Goal: Task Accomplishment & Management: Manage account settings

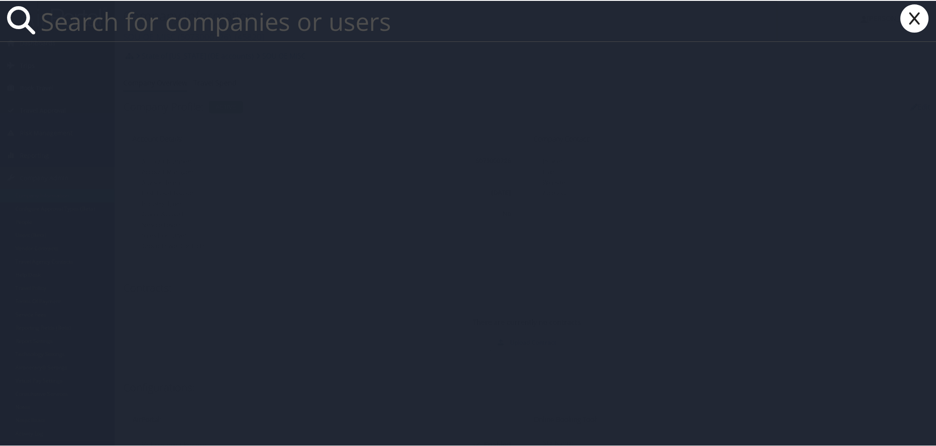
paste input "j.s.alexander@caa.columbia.edu"
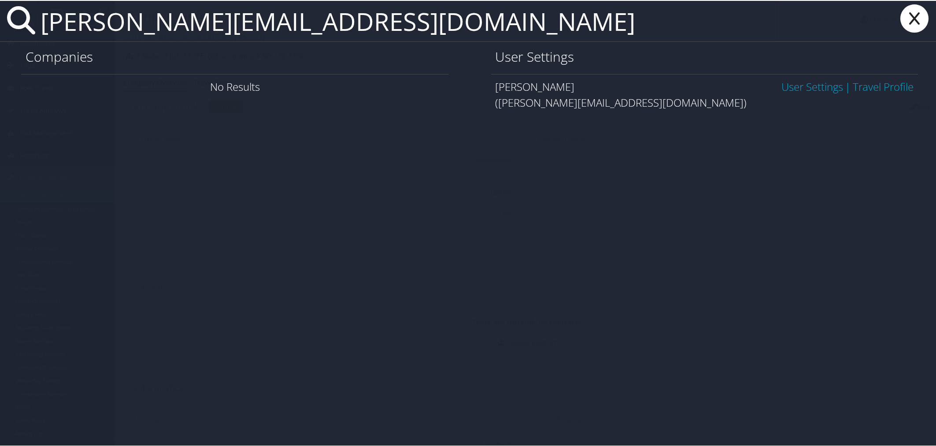
type input "j.s.alexander@caa.columbia.edu"
click at [786, 88] on link "User Settings" at bounding box center [812, 85] width 62 height 15
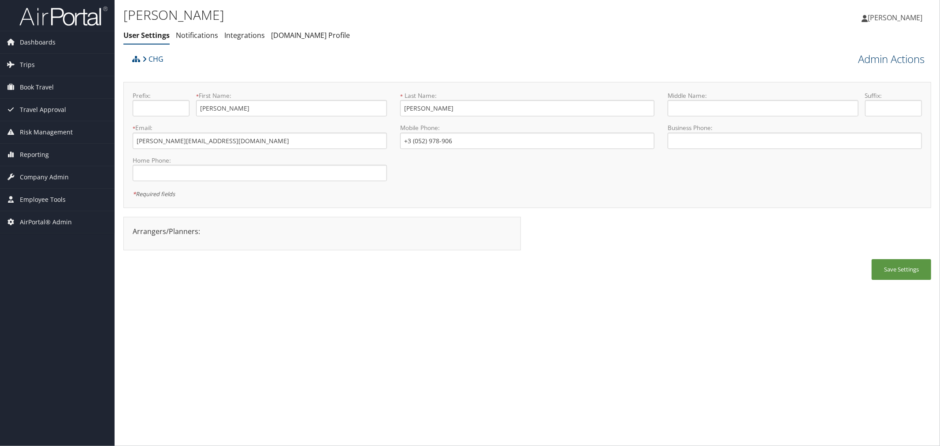
click at [873, 54] on link "Admin Actions" at bounding box center [891, 59] width 67 height 15
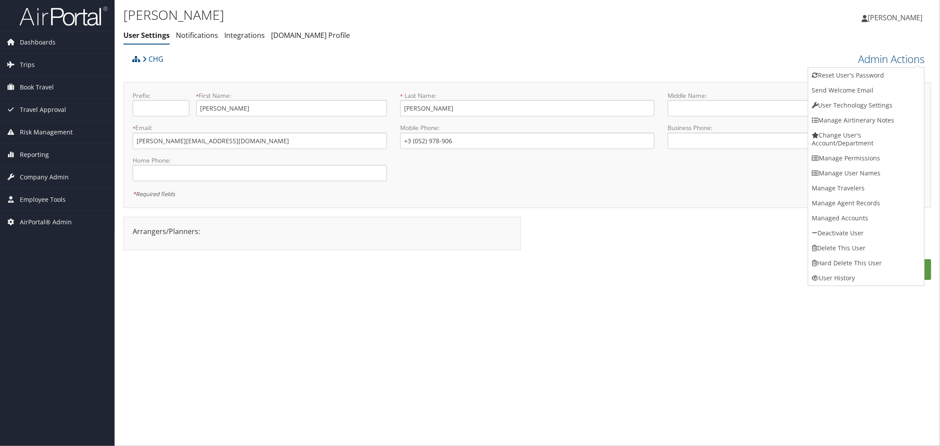
drag, startPoint x: 671, startPoint y: 69, endPoint x: 574, endPoint y: 74, distance: 97.9
click at [666, 67] on div "CHG" at bounding box center [426, 62] width 592 height 24
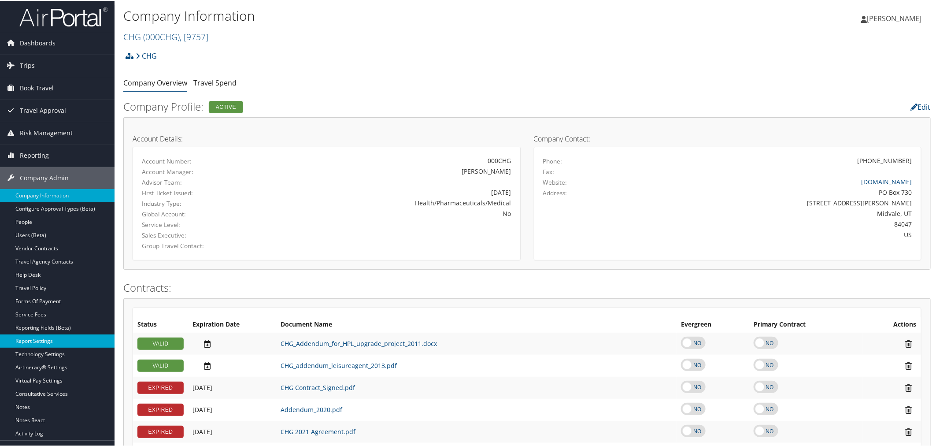
click at [42, 341] on link "Report Settings" at bounding box center [57, 339] width 115 height 13
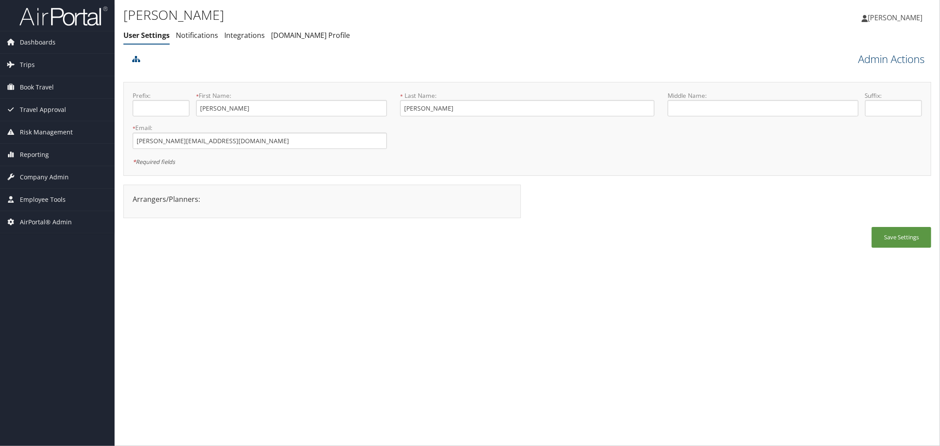
click at [869, 59] on link "Admin Actions" at bounding box center [891, 59] width 67 height 15
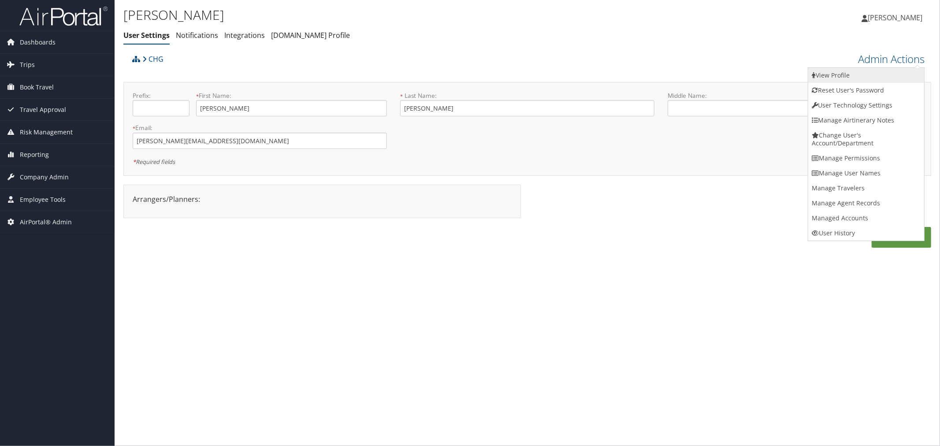
click at [834, 77] on link "View Profile" at bounding box center [866, 75] width 116 height 15
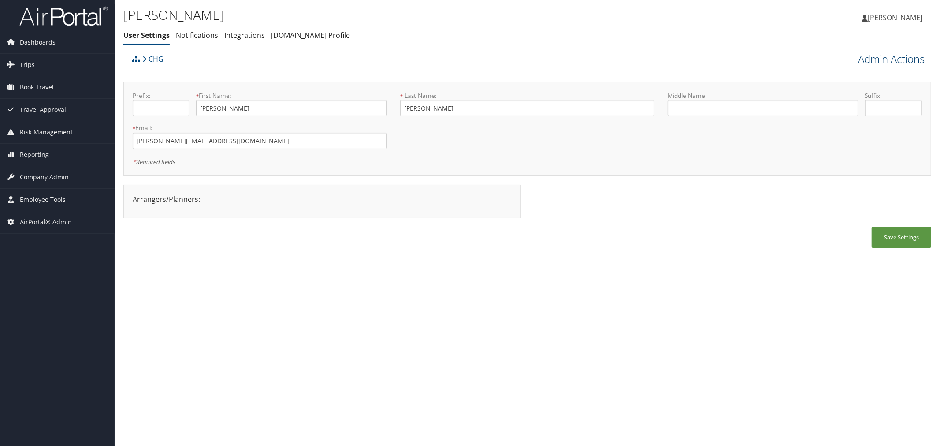
click at [880, 55] on link "Admin Actions" at bounding box center [891, 59] width 67 height 15
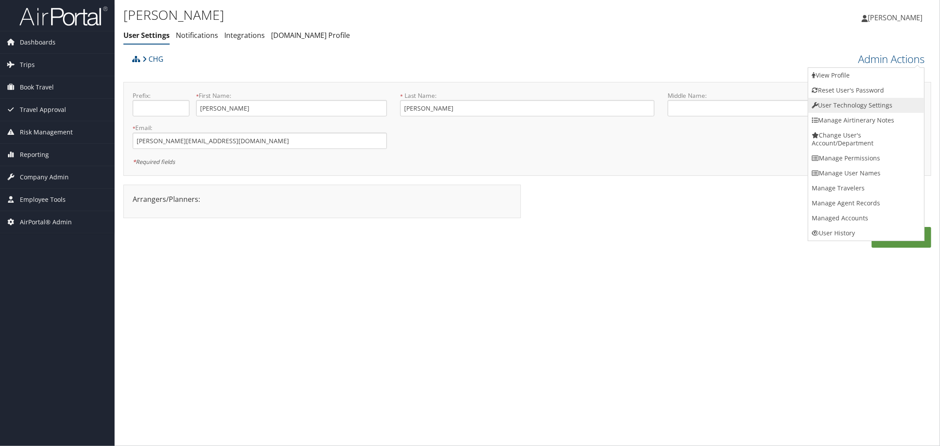
click at [842, 108] on link "User Technology Settings" at bounding box center [866, 105] width 116 height 15
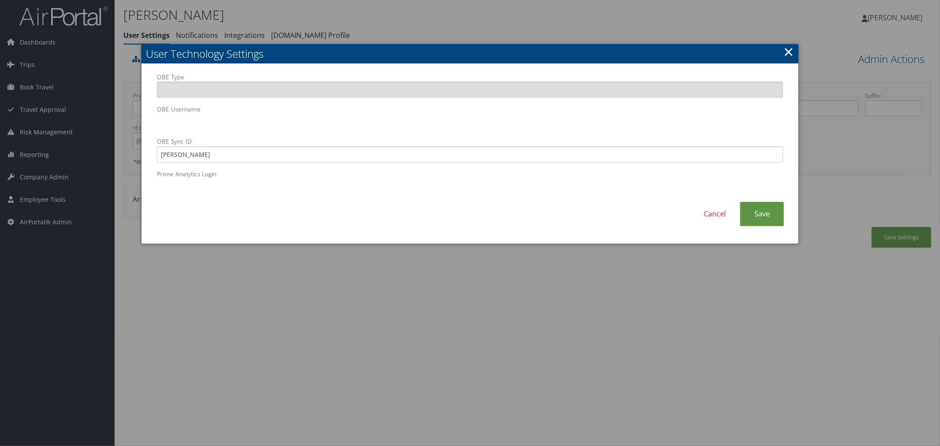
click at [406, 25] on div at bounding box center [470, 223] width 940 height 446
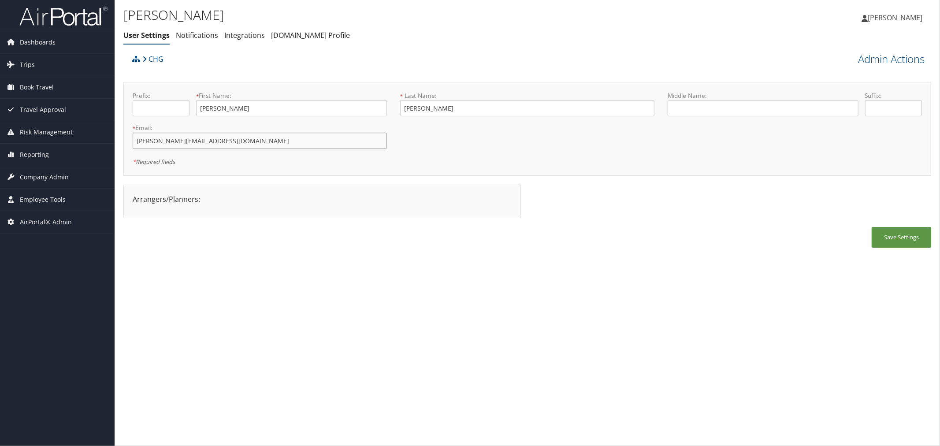
drag, startPoint x: 241, startPoint y: 141, endPoint x: 130, endPoint y: 141, distance: 111.0
click at [130, 141] on div "* Email: j.s.alexander@caa.columbia.edu This field is required" at bounding box center [259, 139] width 267 height 32
click at [870, 57] on link "Admin Actions" at bounding box center [891, 59] width 67 height 15
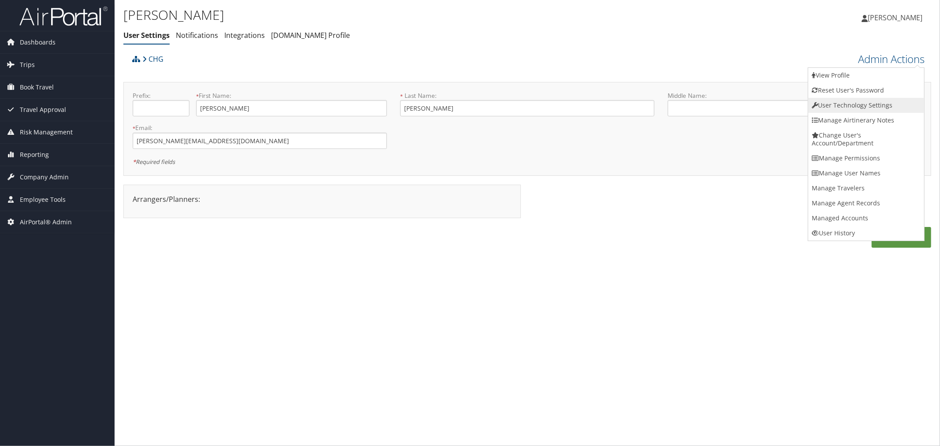
click at [876, 103] on link "User Technology Settings" at bounding box center [866, 105] width 116 height 15
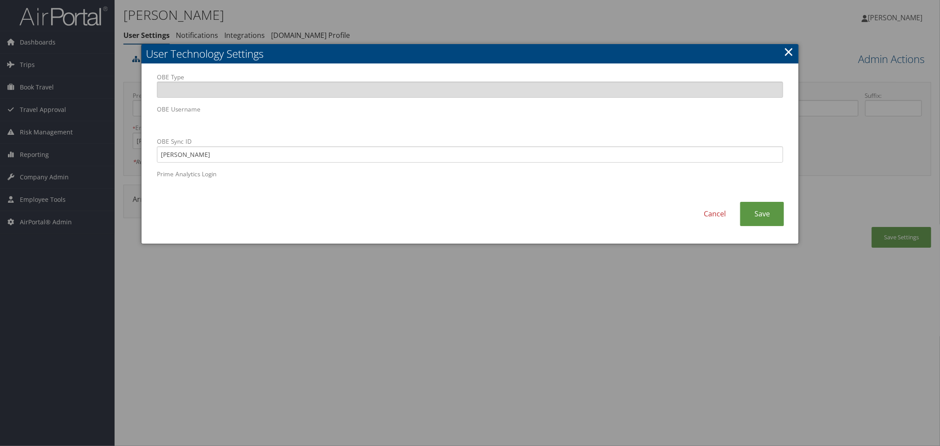
drag, startPoint x: 405, startPoint y: 28, endPoint x: 427, endPoint y: 34, distance: 22.9
click at [407, 29] on div at bounding box center [470, 223] width 940 height 446
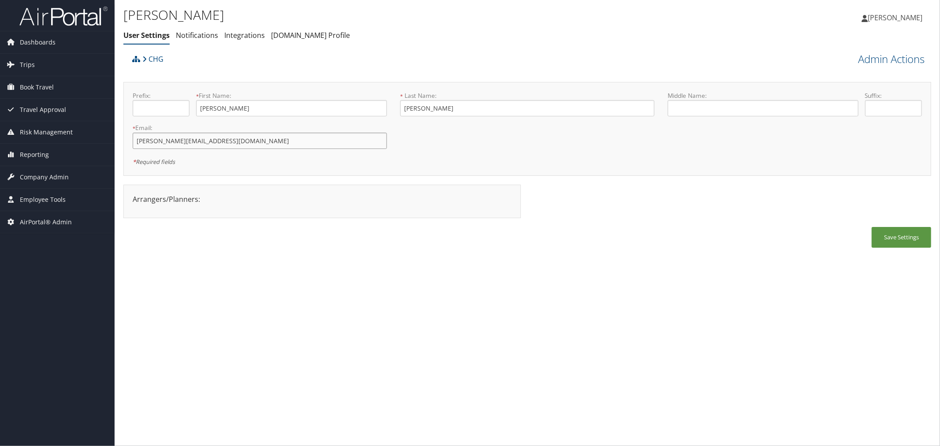
drag, startPoint x: 233, startPoint y: 143, endPoint x: 134, endPoint y: 143, distance: 99.6
click at [134, 143] on input "j.s.alexander@caa.columbia.edu" at bounding box center [260, 141] width 254 height 16
click at [859, 56] on link "Admin Actions" at bounding box center [891, 59] width 67 height 15
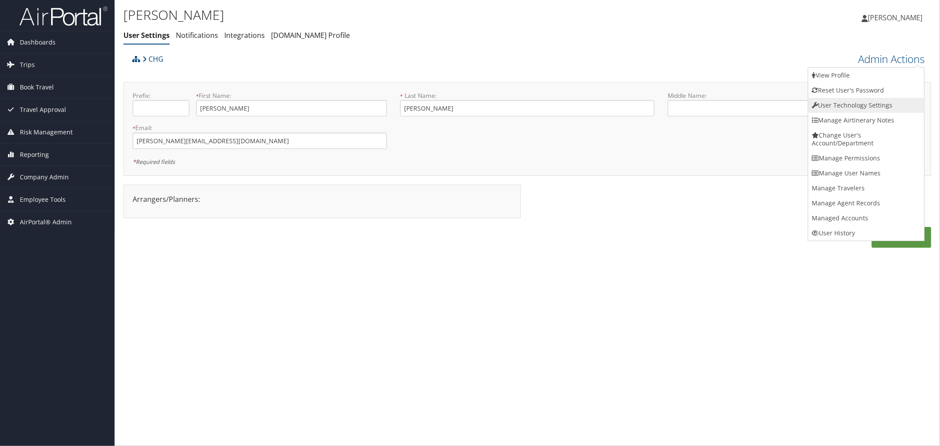
click at [833, 105] on link "User Technology Settings" at bounding box center [866, 105] width 116 height 15
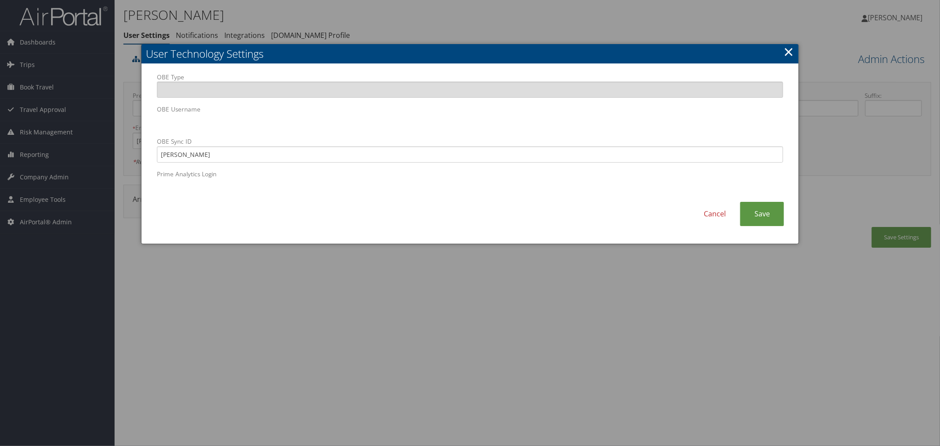
click at [152, 124] on div "OBE Type OBE Username OBE Sync ID JONATHAN ALEXANDER Prime Analytics Login" at bounding box center [469, 138] width 639 height 130
click at [350, 155] on input "JONATHAN ALEXANDER" at bounding box center [470, 154] width 626 height 16
paste input "[PERSON_NAME][EMAIL_ADDRESS][DOMAIN_NAME]"
drag, startPoint x: 315, startPoint y: 156, endPoint x: 152, endPoint y: 156, distance: 162.5
click at [152, 156] on div "OBE Type OBE Username OBE Sync ID JONATHAN ALEXANDER Prime Analytics Login" at bounding box center [469, 138] width 639 height 130
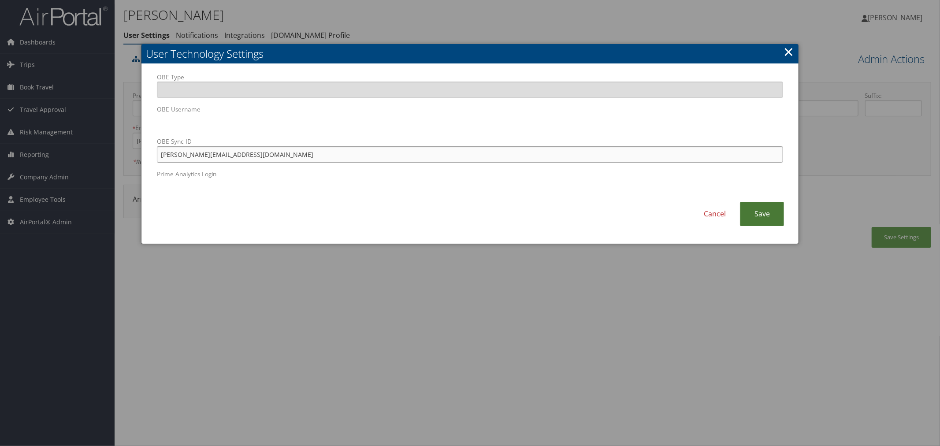
type input "[PERSON_NAME][EMAIL_ADDRESS][DOMAIN_NAME]"
click at [770, 217] on link "Save" at bounding box center [762, 214] width 44 height 24
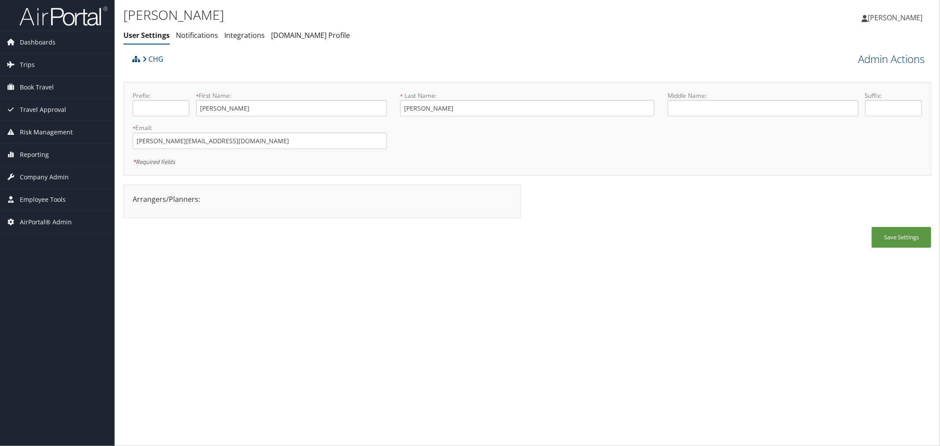
click at [865, 62] on link "Admin Actions" at bounding box center [891, 59] width 67 height 15
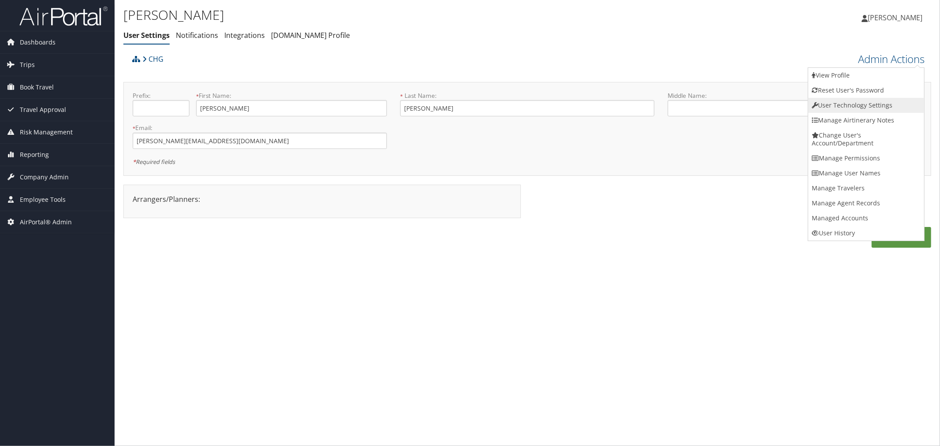
click at [847, 99] on link "User Technology Settings" at bounding box center [866, 105] width 116 height 15
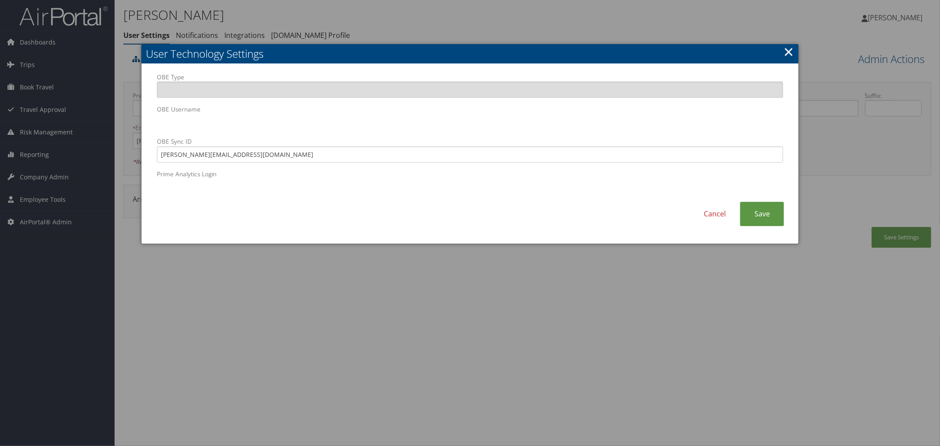
click at [789, 49] on link "×" at bounding box center [788, 52] width 10 height 18
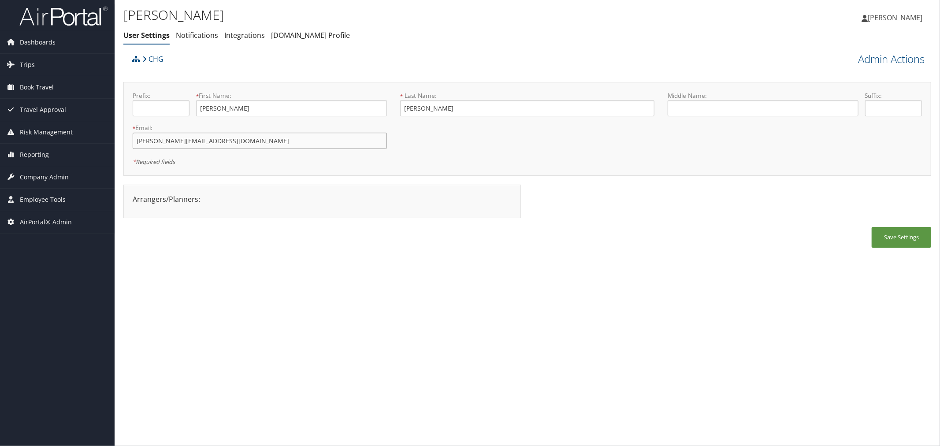
click at [238, 143] on input "[PERSON_NAME][EMAIL_ADDRESS][DOMAIN_NAME]" at bounding box center [260, 141] width 254 height 16
type input "[PERSON_NAME][EMAIL_ADDRESS][DOMAIN_NAME]"
click at [868, 53] on link "Admin Actions" at bounding box center [891, 59] width 67 height 15
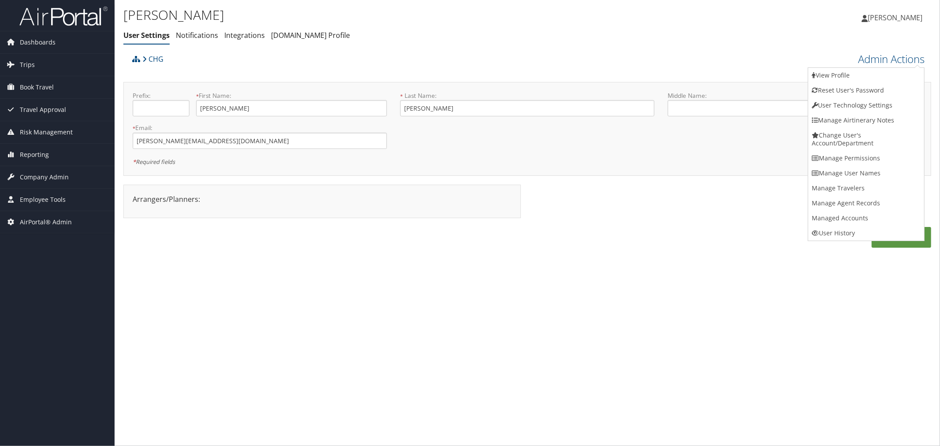
click at [855, 102] on link "User Technology Settings" at bounding box center [866, 105] width 116 height 15
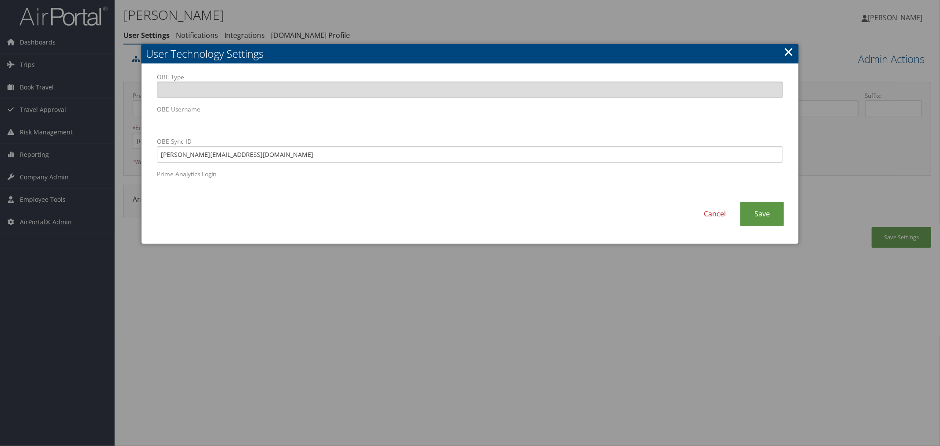
click at [400, 22] on div at bounding box center [470, 223] width 940 height 446
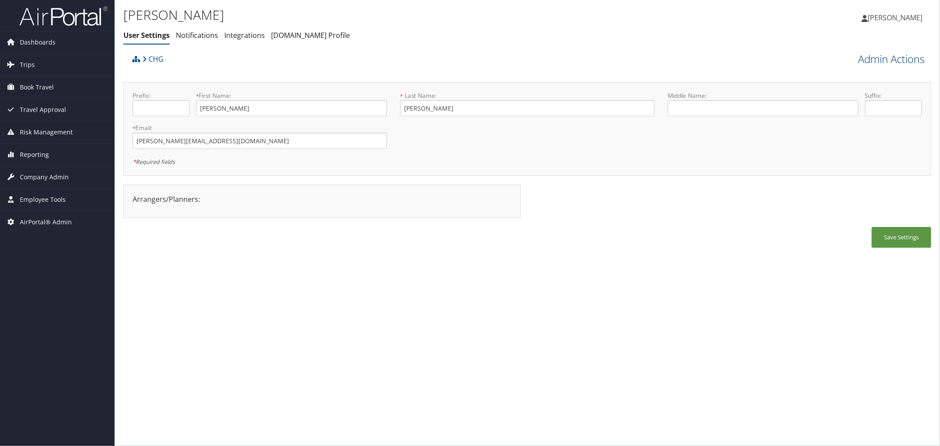
click at [874, 58] on link "Admin Actions" at bounding box center [891, 59] width 67 height 15
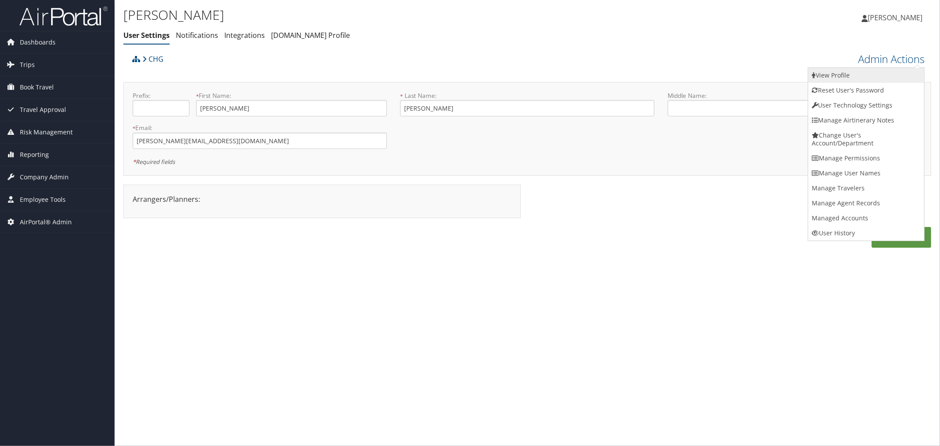
click at [840, 79] on link "View Profile" at bounding box center [866, 75] width 116 height 15
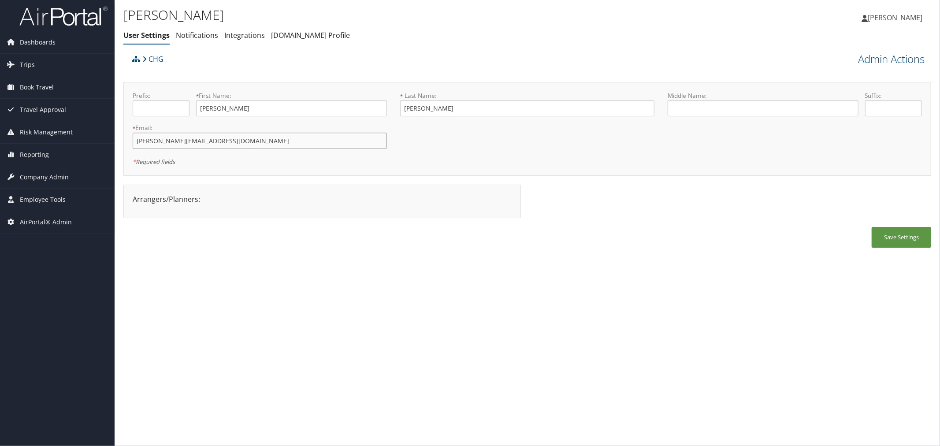
drag, startPoint x: 235, startPoint y: 144, endPoint x: 133, endPoint y: 144, distance: 102.6
click at [133, 144] on input "j.s.alexander@caa.columbia.edu" at bounding box center [260, 141] width 254 height 16
click at [896, 59] on link "Admin Actions" at bounding box center [891, 59] width 67 height 15
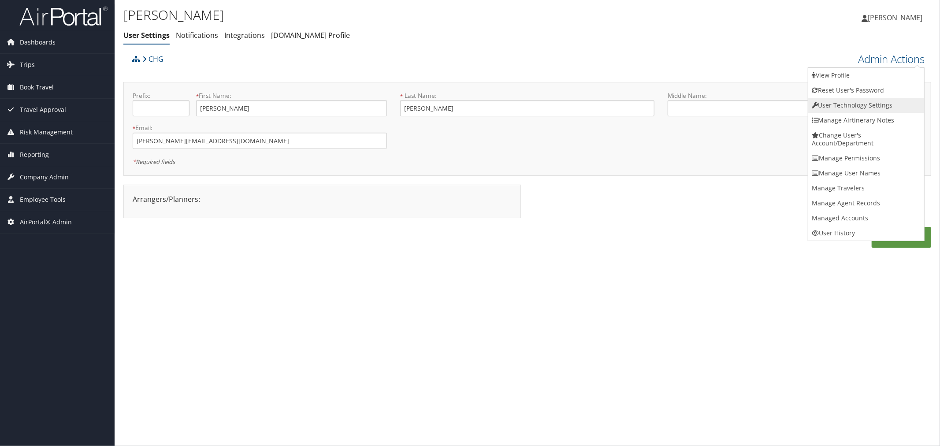
click at [853, 103] on link "User Technology Settings" at bounding box center [866, 105] width 116 height 15
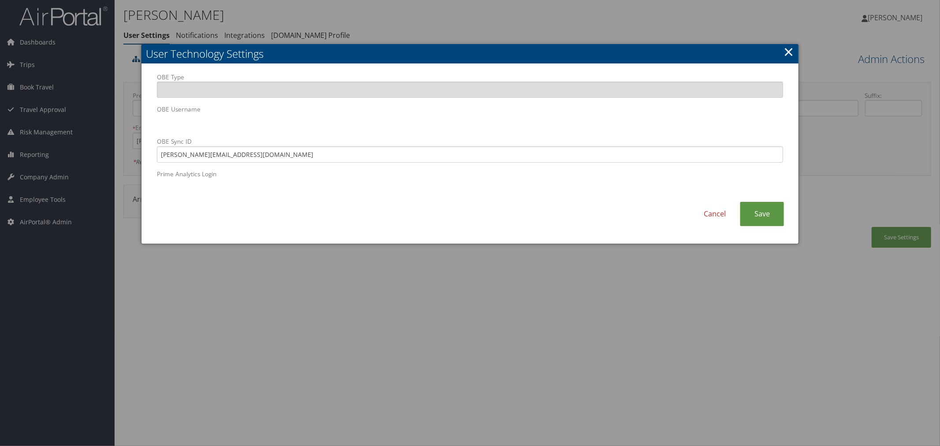
click at [411, 23] on div at bounding box center [470, 223] width 940 height 446
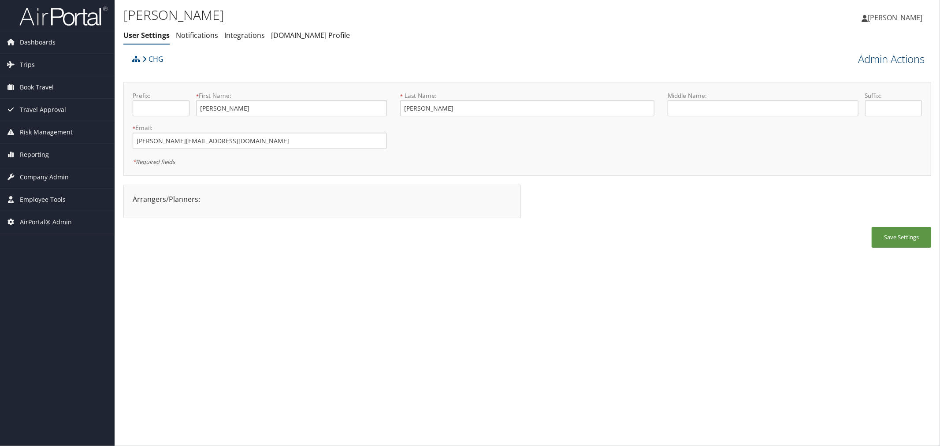
drag, startPoint x: 882, startPoint y: 59, endPoint x: 876, endPoint y: 60, distance: 6.3
click at [881, 58] on link "Admin Actions" at bounding box center [891, 59] width 67 height 15
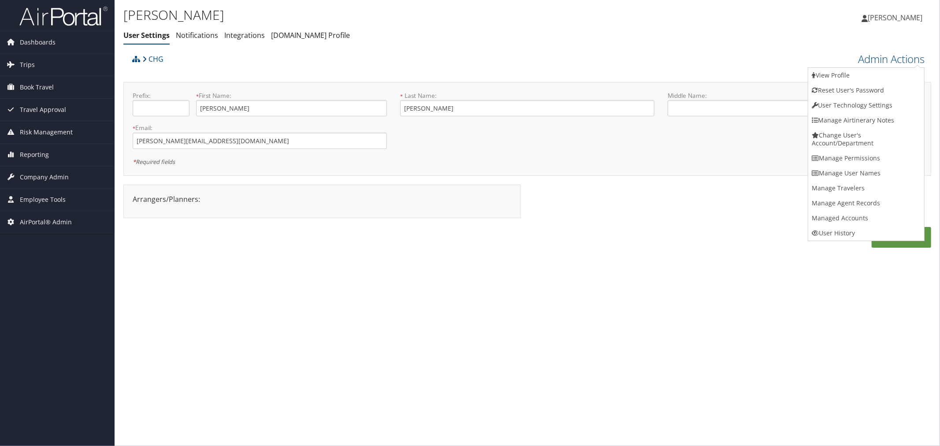
click at [830, 74] on link "View Profile" at bounding box center [866, 75] width 116 height 15
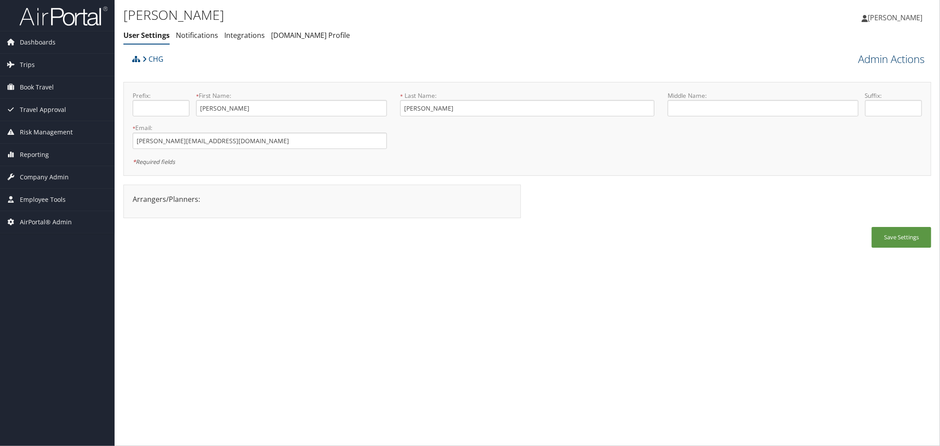
click at [866, 65] on link "Admin Actions" at bounding box center [891, 59] width 67 height 15
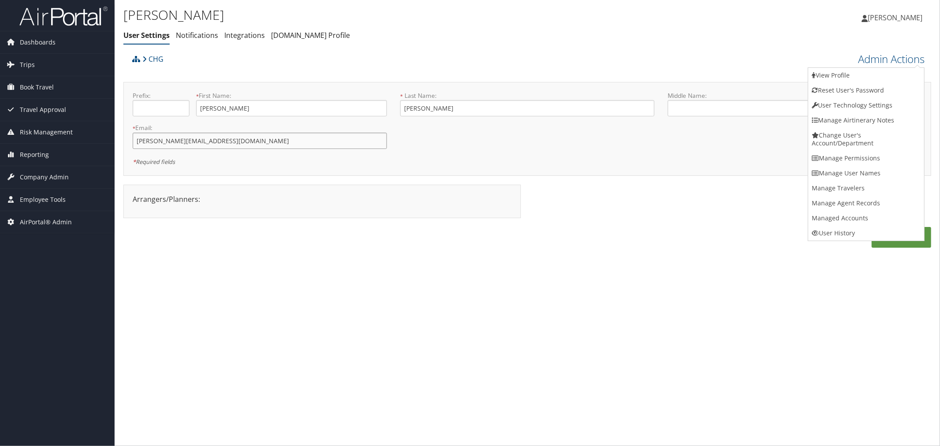
drag, startPoint x: 237, startPoint y: 137, endPoint x: 126, endPoint y: 146, distance: 110.5
click at [126, 146] on div "* Email: j.s.alexander@caa.columbia.edu This field is required" at bounding box center [259, 139] width 267 height 32
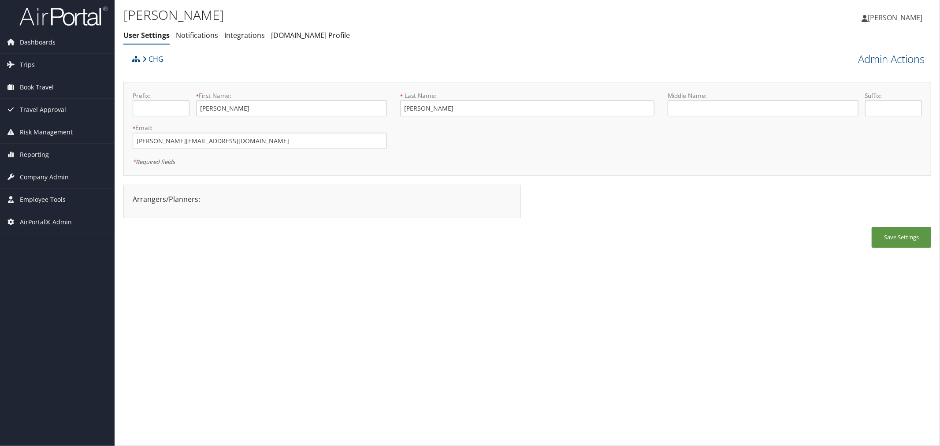
click at [359, 61] on div "CHG" at bounding box center [426, 62] width 592 height 24
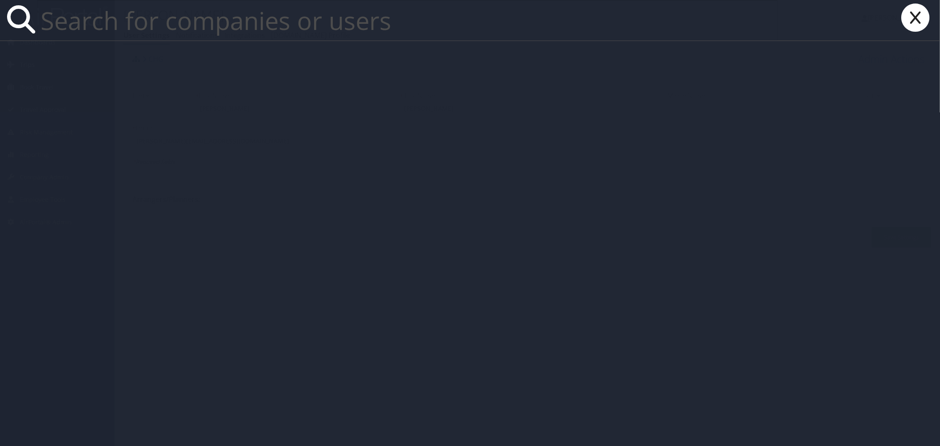
paste input "302067"
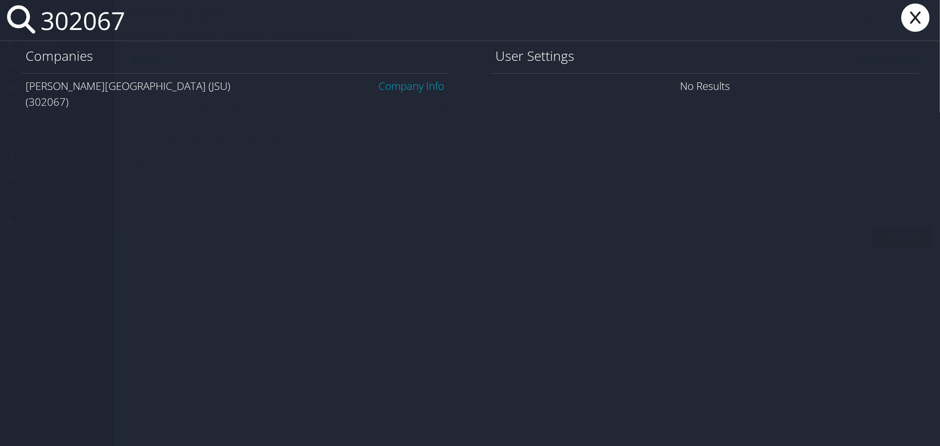
type input "302067"
click at [431, 84] on link "Company Info" at bounding box center [412, 85] width 66 height 15
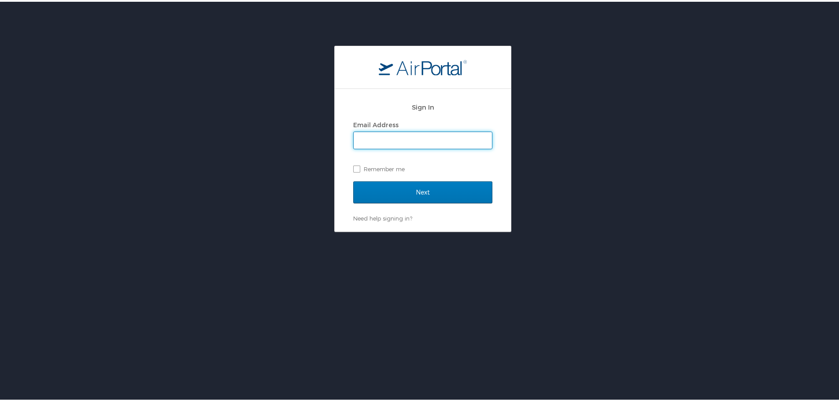
type input "kyle.casazza@cbtravel.com"
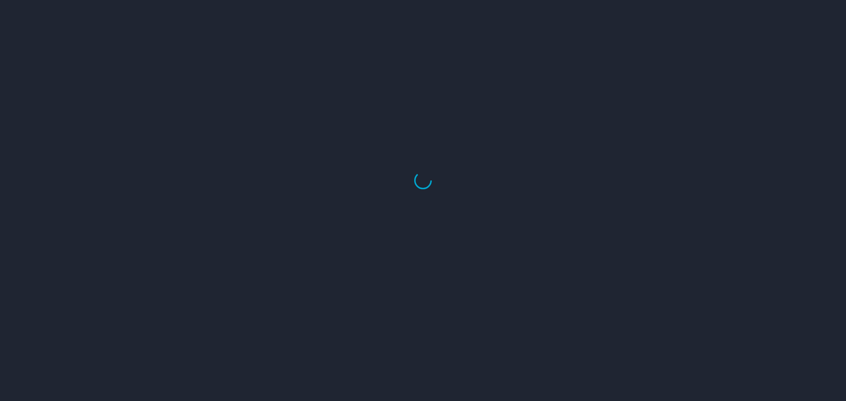
select select "US"
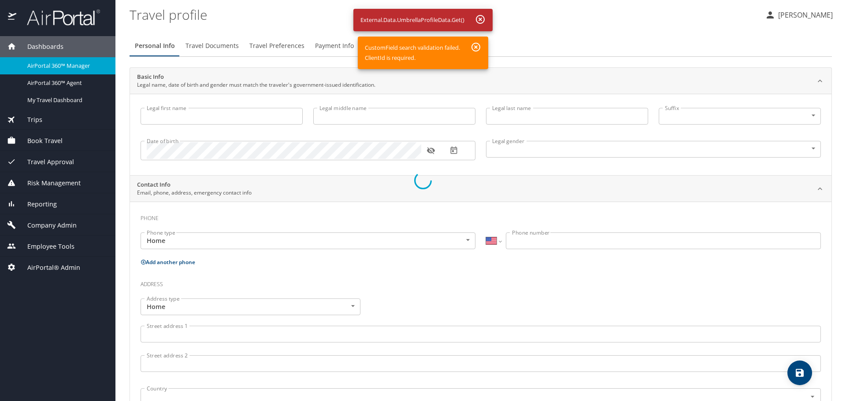
click at [481, 18] on div at bounding box center [423, 180] width 846 height 441
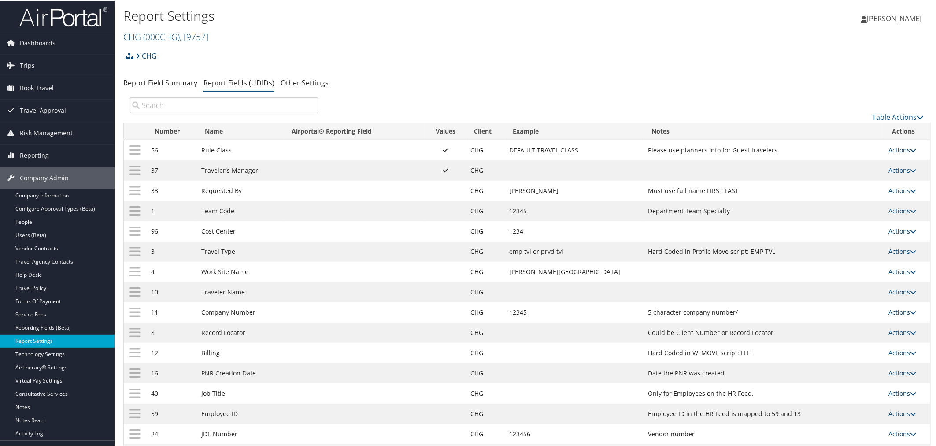
click at [901, 148] on link "Actions" at bounding box center [903, 149] width 28 height 8
click at [874, 159] on link "Update Report Field Values" at bounding box center [863, 162] width 95 height 15
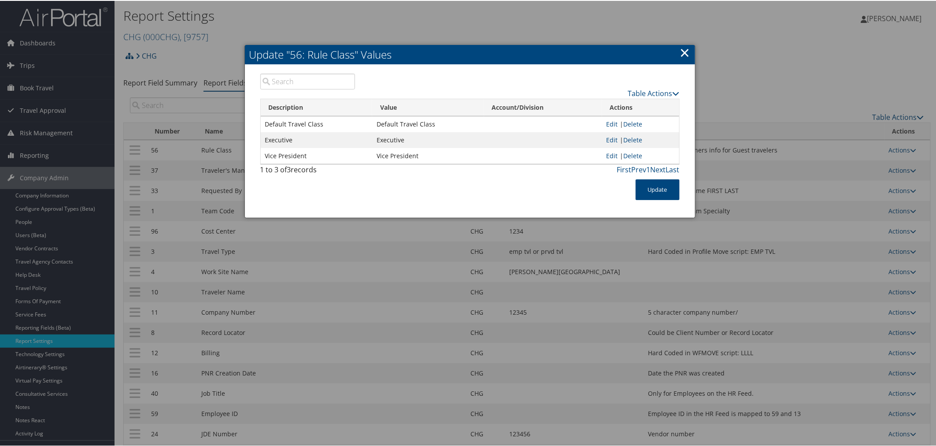
click at [682, 55] on link "×" at bounding box center [685, 52] width 10 height 18
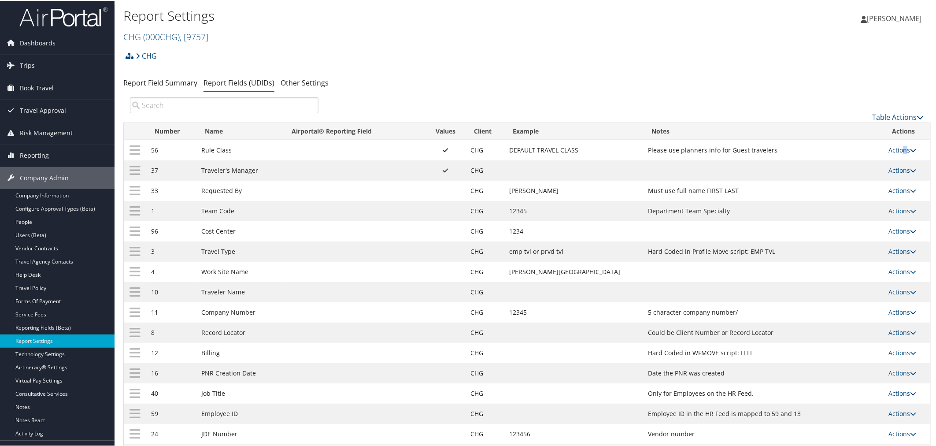
click at [900, 150] on link "Actions" at bounding box center [903, 149] width 28 height 8
click at [877, 163] on link "Update Report Field Values" at bounding box center [863, 162] width 95 height 15
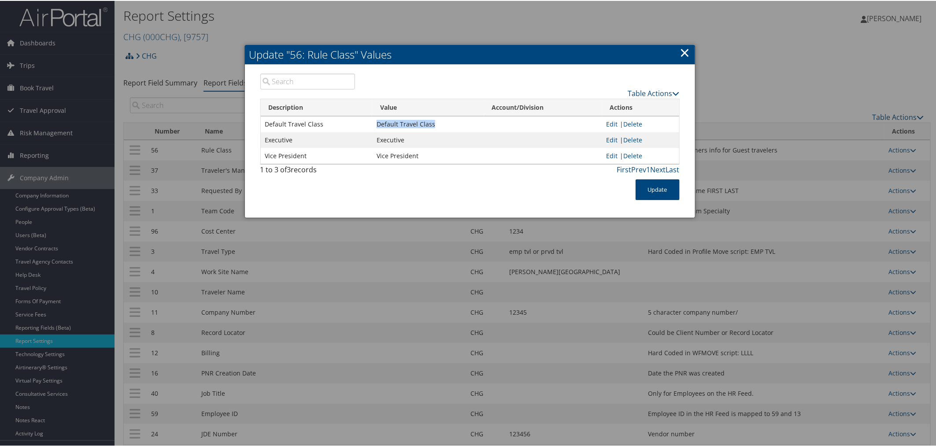
drag, startPoint x: 433, startPoint y: 122, endPoint x: 375, endPoint y: 121, distance: 57.7
click at [375, 121] on td "Default Travel Class" at bounding box center [428, 123] width 112 height 16
click at [685, 49] on link "×" at bounding box center [685, 52] width 10 height 18
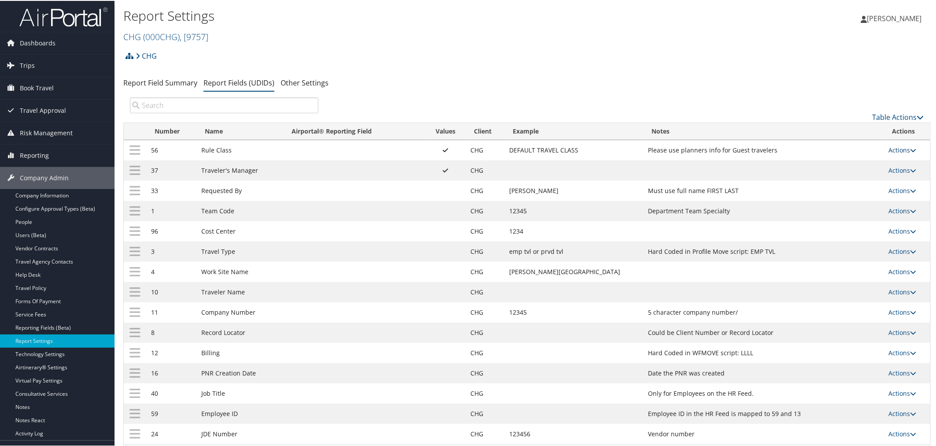
click at [892, 150] on link "Actions" at bounding box center [903, 149] width 28 height 8
click at [851, 161] on link "Update Report Field Values" at bounding box center [863, 162] width 95 height 15
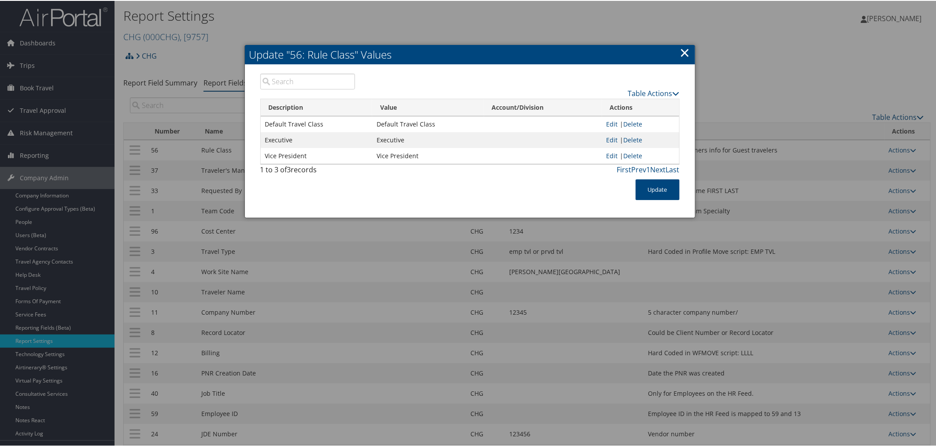
click at [683, 46] on link "×" at bounding box center [685, 52] width 10 height 18
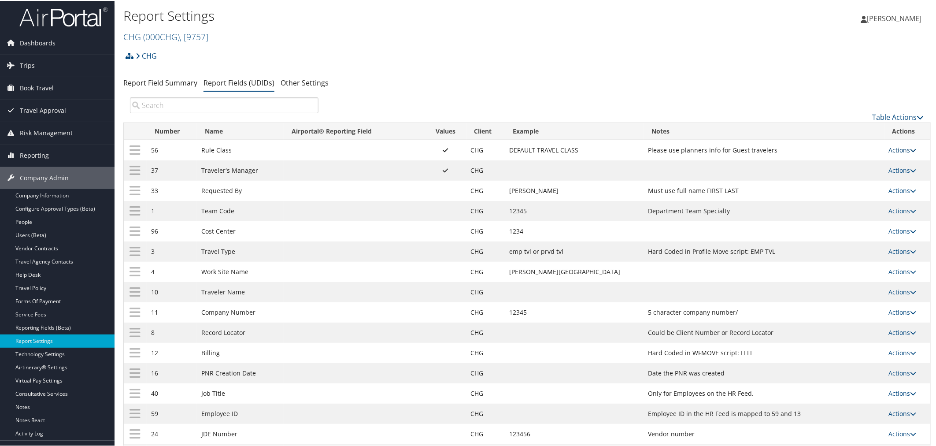
click at [890, 147] on link "Actions" at bounding box center [903, 149] width 28 height 8
click at [859, 161] on link "Update Report Field Values" at bounding box center [863, 162] width 95 height 15
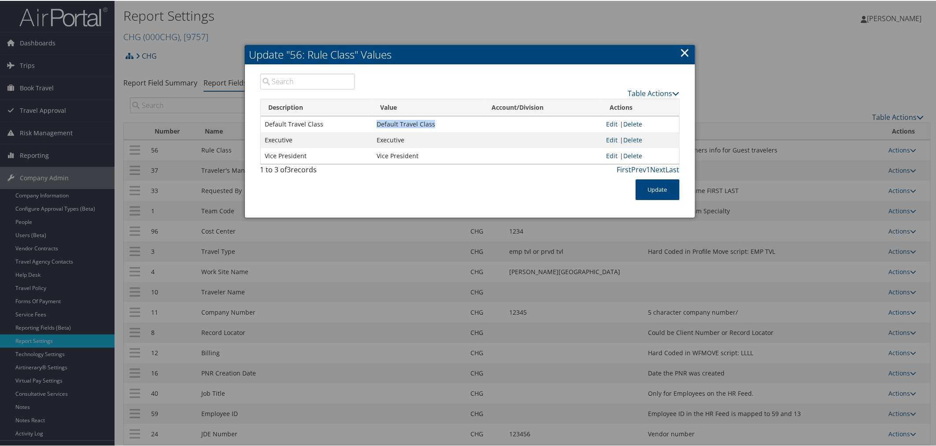
drag, startPoint x: 436, startPoint y: 122, endPoint x: 376, endPoint y: 122, distance: 60.3
click at [376, 122] on td "Default Travel Class" at bounding box center [428, 123] width 112 height 16
copy td "Default Travel Class"
drag, startPoint x: 681, startPoint y: 49, endPoint x: 425, endPoint y: 48, distance: 256.4
click at [681, 49] on link "×" at bounding box center [685, 52] width 10 height 18
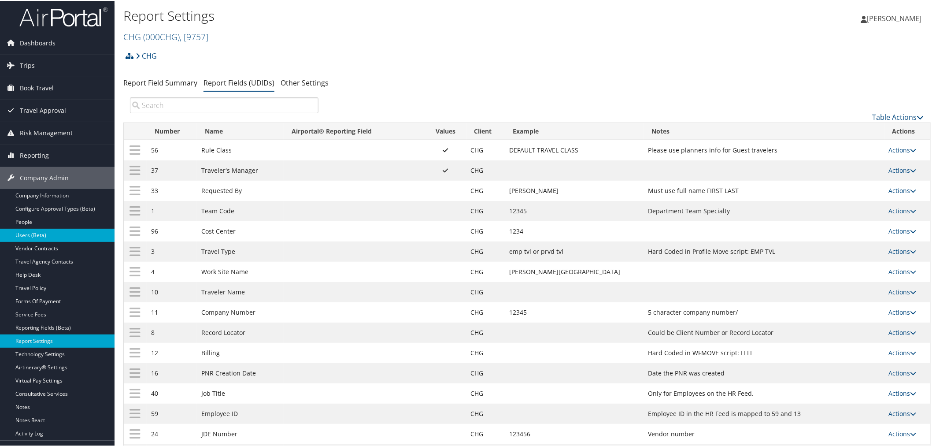
click at [40, 233] on link "Users (Beta)" at bounding box center [57, 234] width 115 height 13
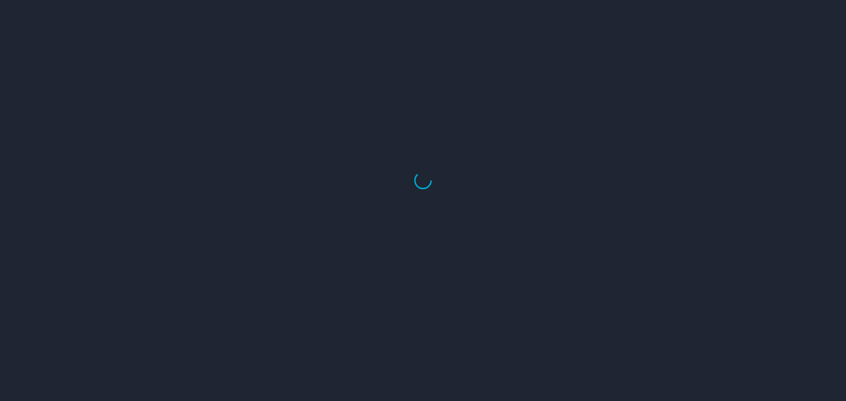
select select "US"
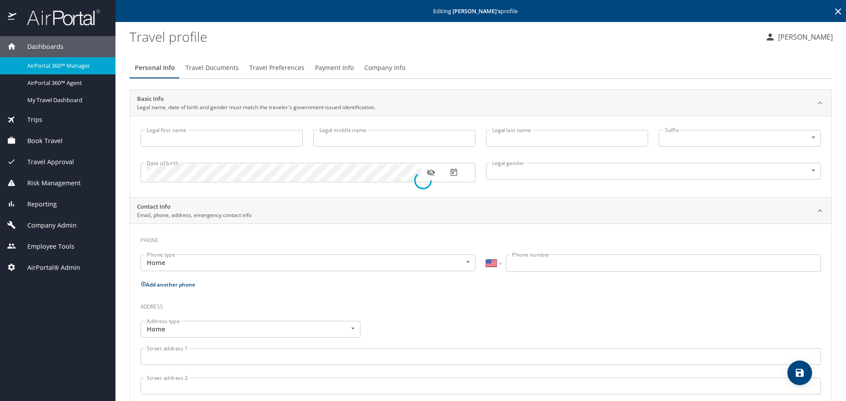
type input "[PERSON_NAME]"
type input "Alexander"
type input "Male"
select select "US"
click at [833, 11] on icon at bounding box center [838, 11] width 11 height 11
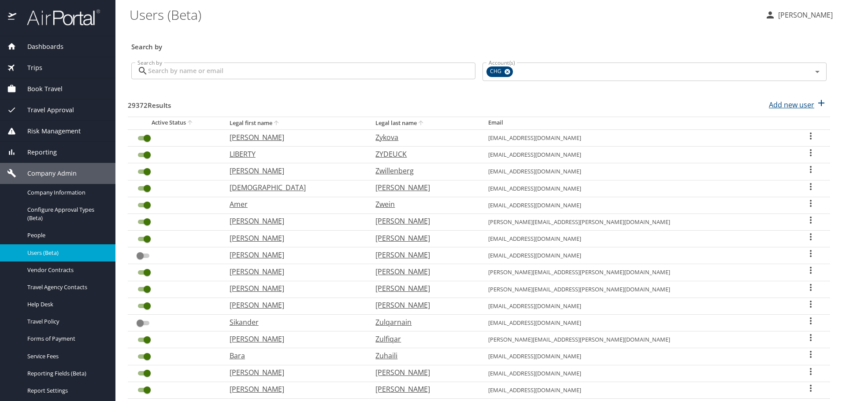
click at [793, 106] on p "Add new user" at bounding box center [791, 105] width 45 height 11
select select "US"
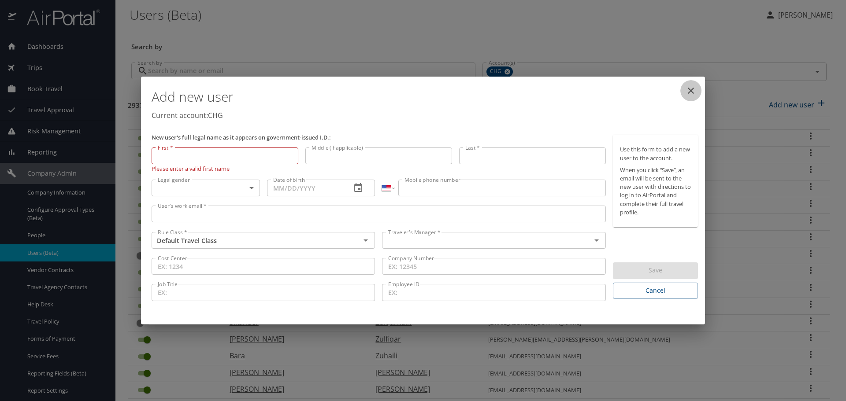
click at [690, 90] on icon "close" at bounding box center [690, 90] width 11 height 11
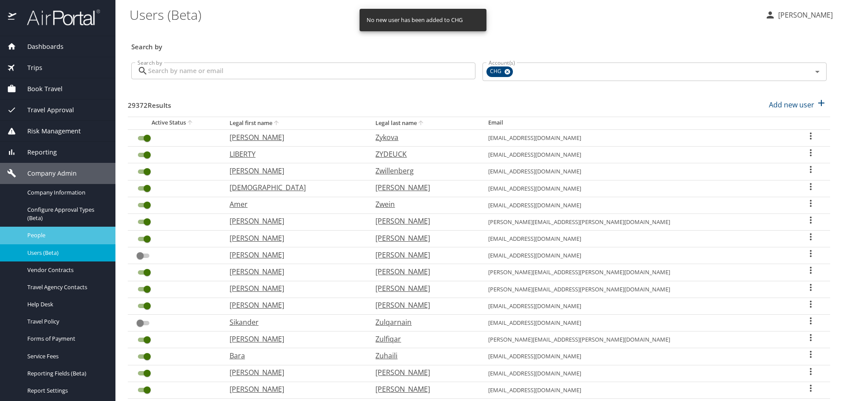
click at [41, 235] on span "People" at bounding box center [66, 235] width 78 height 8
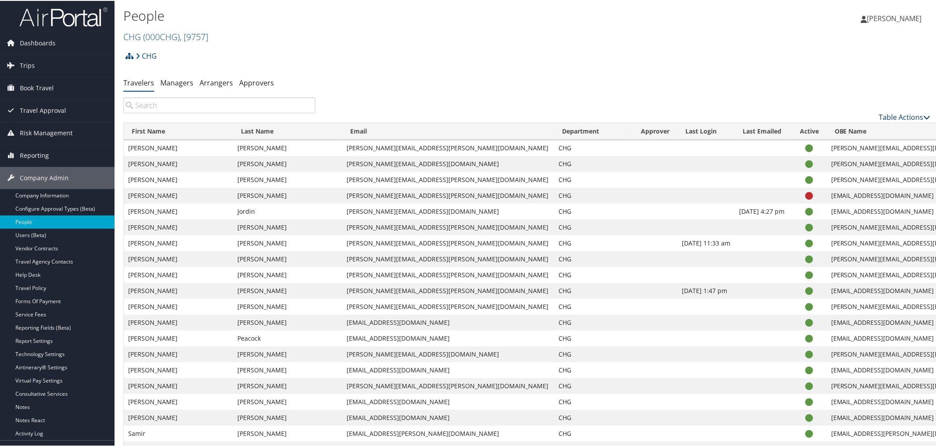
click at [886, 118] on link "Table Actions" at bounding box center [905, 116] width 52 height 10
click at [846, 128] on link "Add New User" at bounding box center [869, 129] width 116 height 15
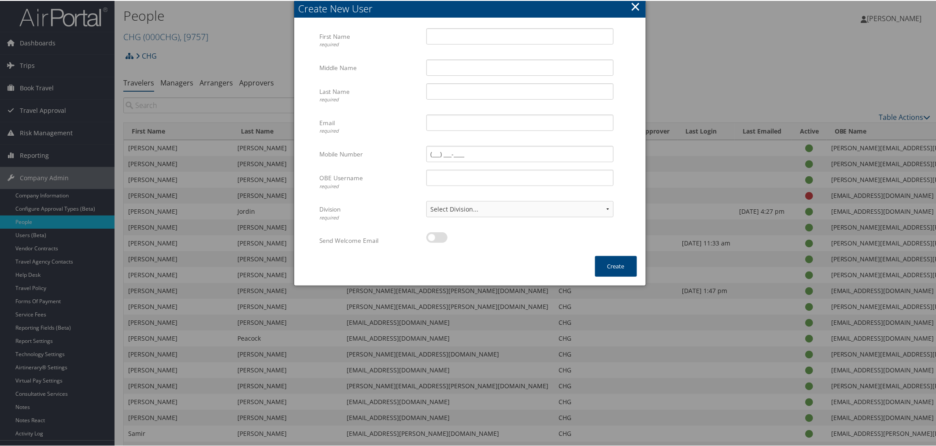
click at [707, 58] on div at bounding box center [470, 223] width 940 height 446
click at [635, 7] on button "×" at bounding box center [635, 6] width 10 height 18
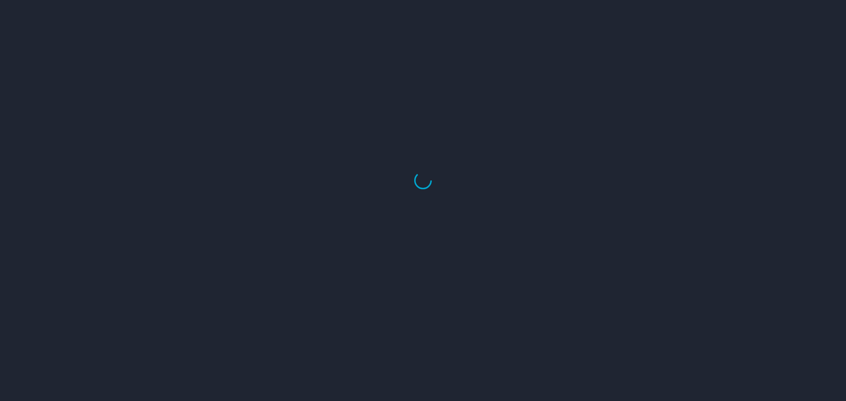
select select "US"
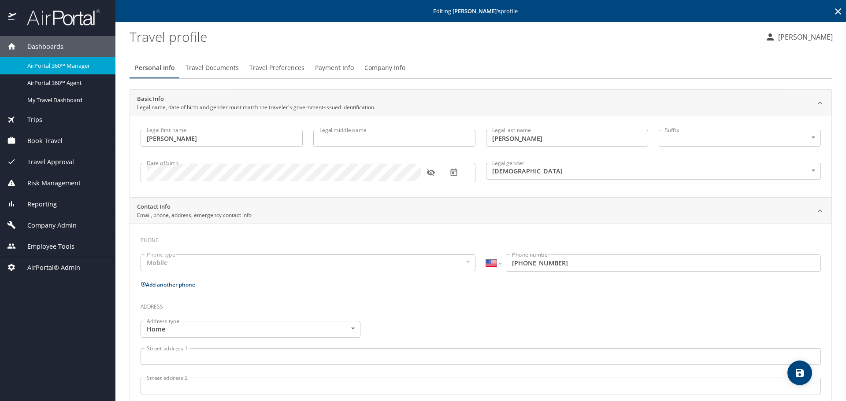
click at [835, 9] on icon at bounding box center [838, 11] width 6 height 6
click at [44, 223] on span "Company Admin" at bounding box center [46, 226] width 60 height 10
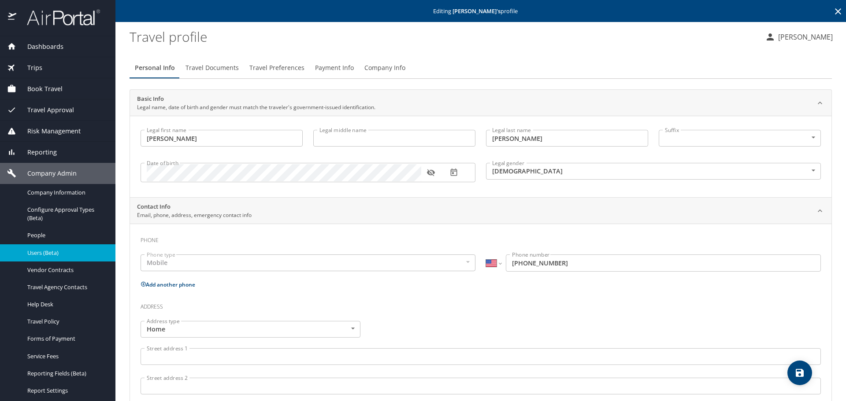
click at [41, 252] on span "Users (Beta)" at bounding box center [66, 253] width 78 height 8
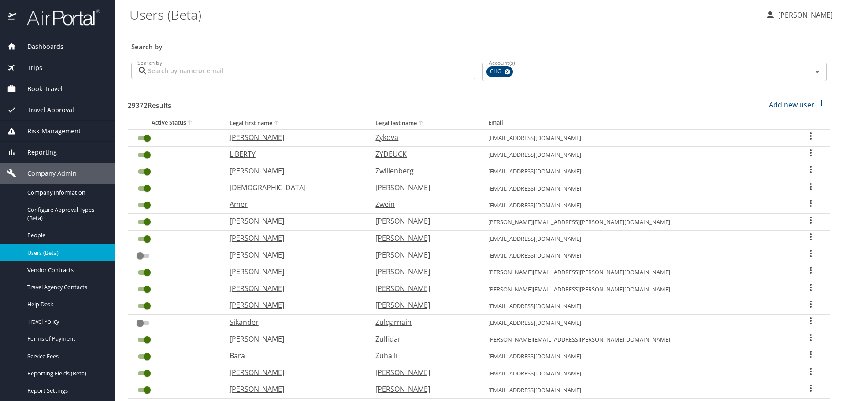
click at [211, 72] on input "Search by" at bounding box center [311, 71] width 327 height 17
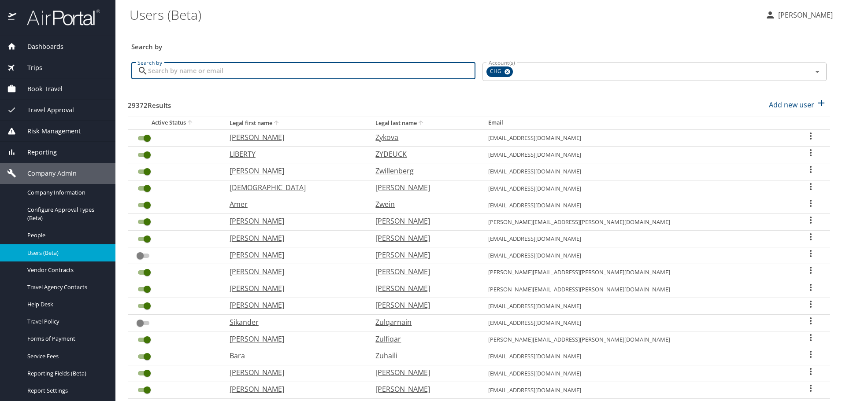
paste input "[PERSON_NAME][EMAIL_ADDRESS][DOMAIN_NAME]"
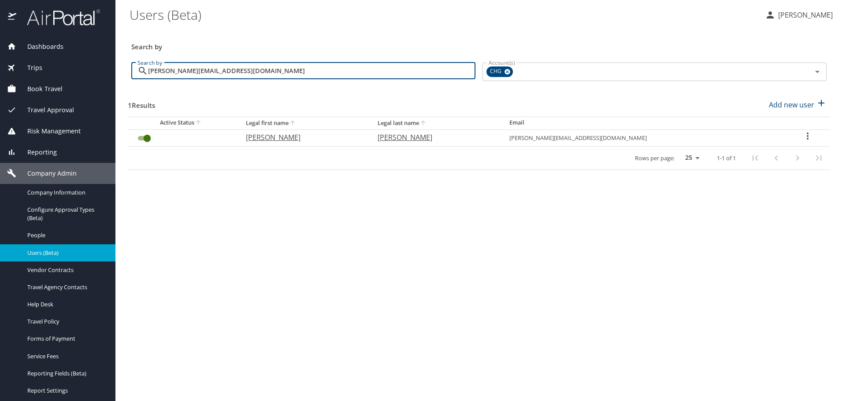
type input "[PERSON_NAME][EMAIL_ADDRESS][DOMAIN_NAME]"
click at [807, 139] on icon "User Search Table" at bounding box center [808, 136] width 2 height 7
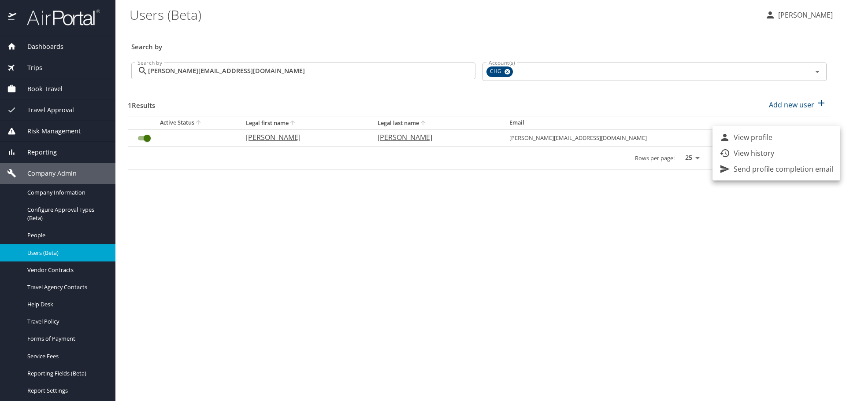
click at [743, 139] on p "View profile" at bounding box center [752, 137] width 39 height 11
select select "US"
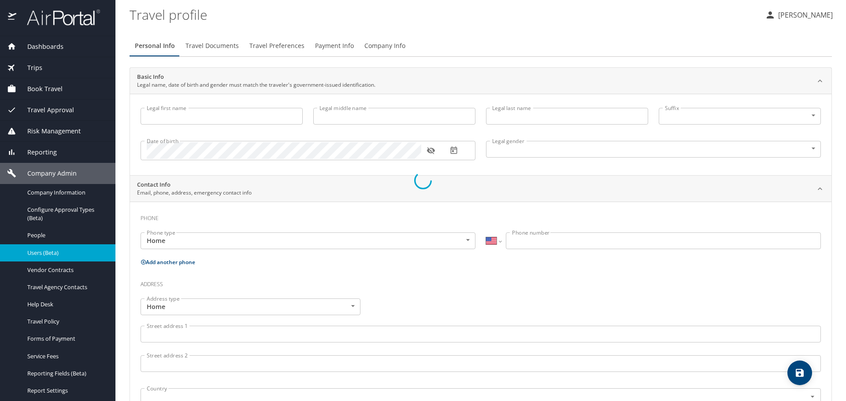
type input "[PERSON_NAME]"
type input "Male"
select select "US"
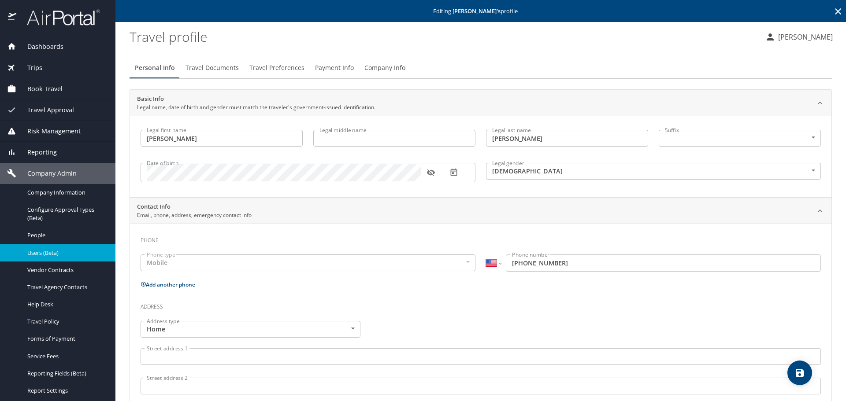
click at [835, 10] on icon at bounding box center [838, 11] width 6 height 6
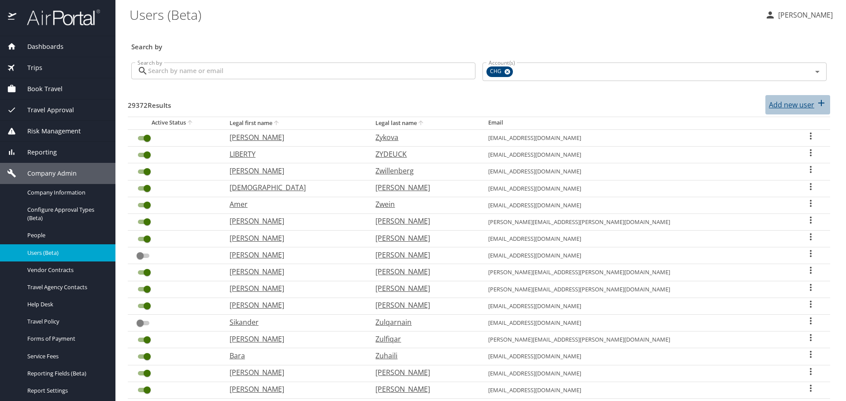
click at [800, 104] on p "Add new user" at bounding box center [791, 105] width 45 height 11
select select "US"
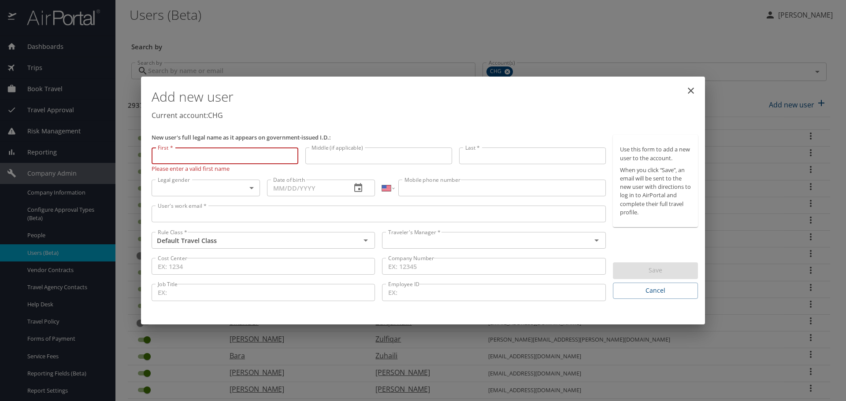
drag, startPoint x: 688, startPoint y: 86, endPoint x: 649, endPoint y: 74, distance: 40.8
click at [688, 86] on icon "close" at bounding box center [690, 90] width 11 height 11
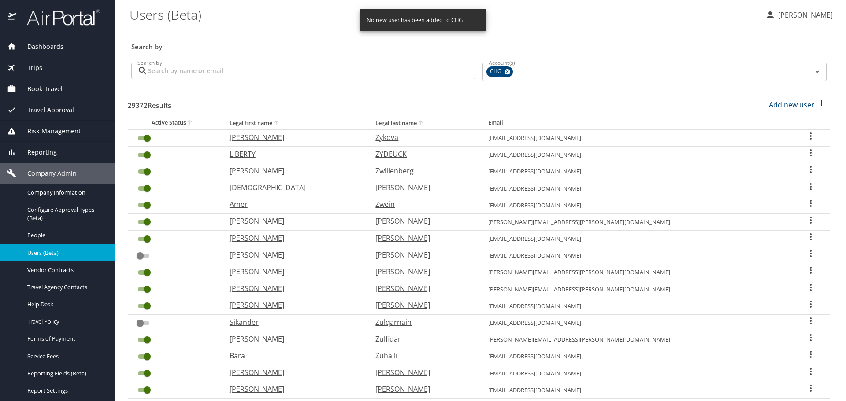
click at [400, 103] on div "29372 Results Add new user" at bounding box center [479, 105] width 702 height 33
click at [805, 152] on icon "User Search Table" at bounding box center [810, 153] width 11 height 11
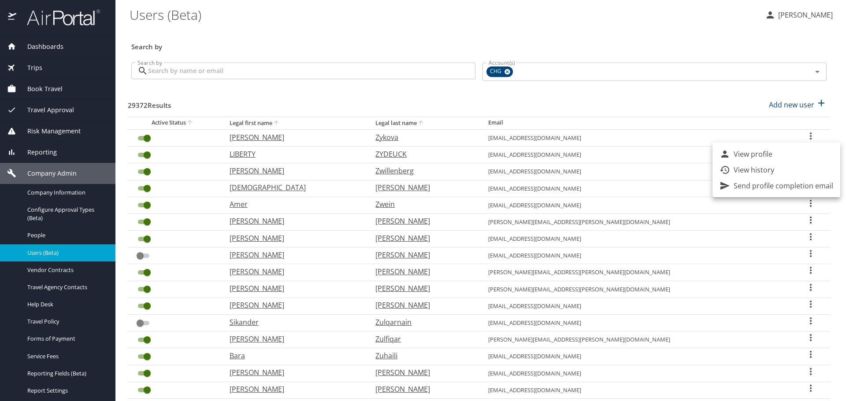
click at [762, 153] on p "View profile" at bounding box center [752, 154] width 39 height 11
select select "US"
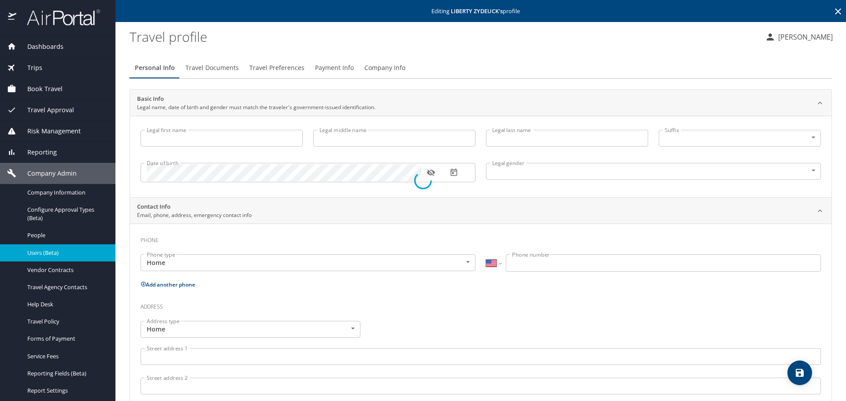
type input "LIBERTY"
type input "ZYDEUCK"
type input "Female"
select select "US"
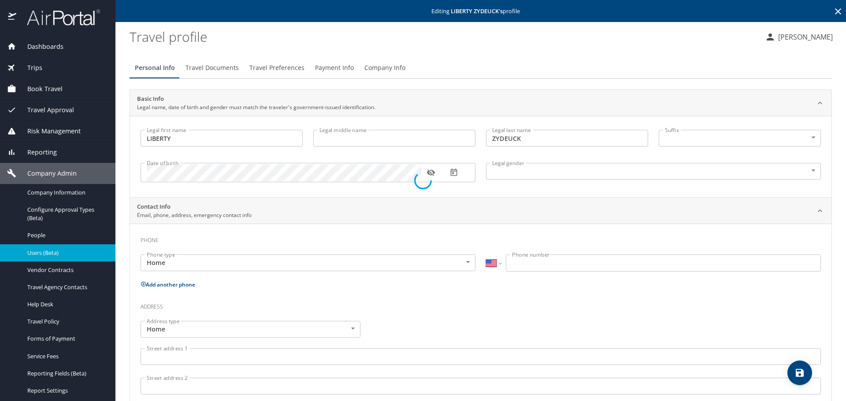
select select "US"
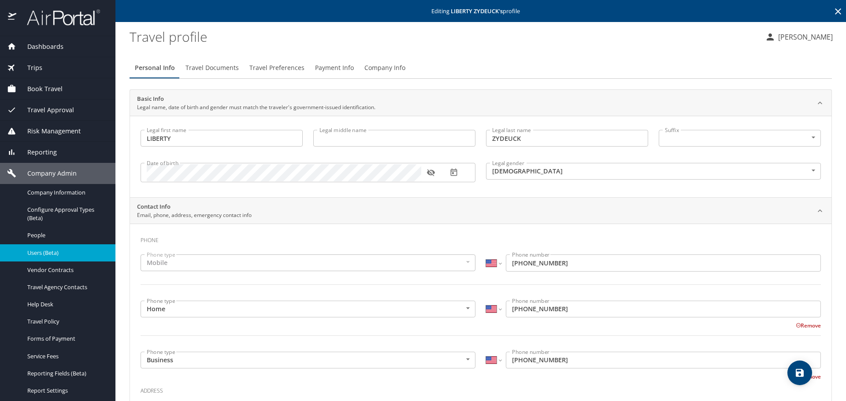
click at [835, 10] on icon at bounding box center [838, 11] width 6 height 6
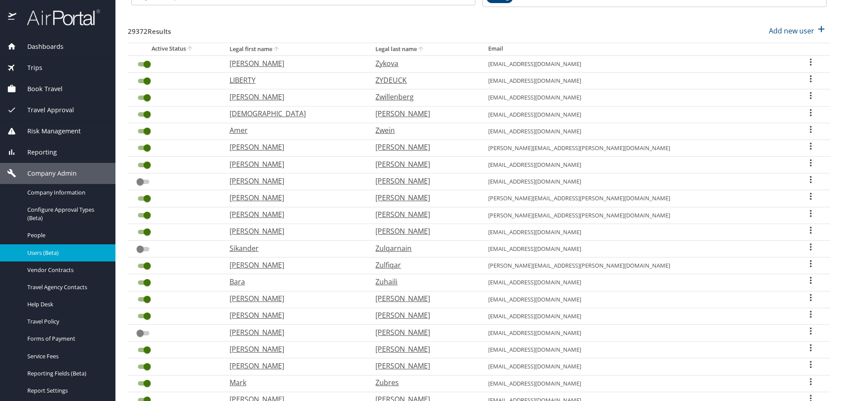
scroll to position [88, 0]
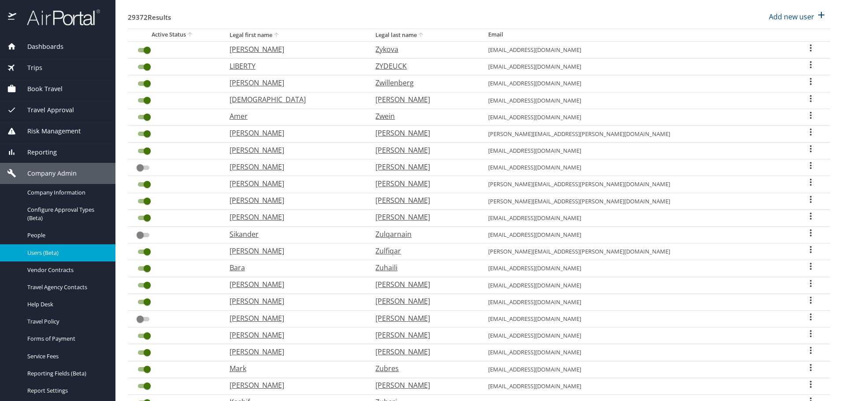
click at [805, 164] on icon "User Search Table" at bounding box center [810, 165] width 11 height 11
click at [743, 166] on p "View profile" at bounding box center [752, 167] width 39 height 11
select select "US"
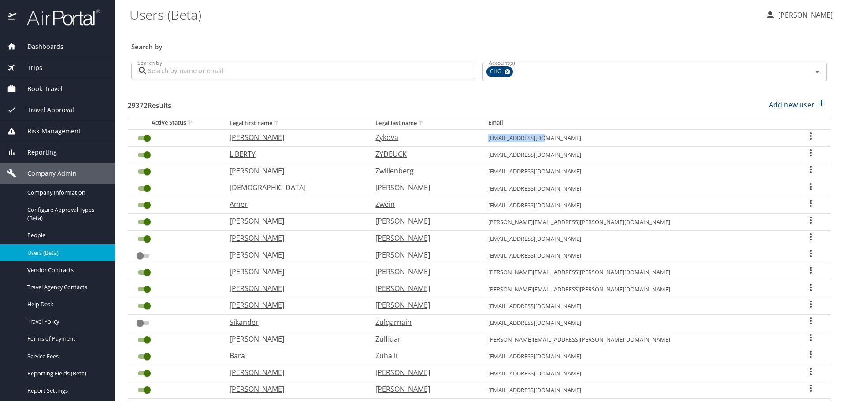
drag, startPoint x: 600, startPoint y: 138, endPoint x: 535, endPoint y: 139, distance: 65.2
click at [535, 139] on td "[EMAIL_ADDRESS][DOMAIN_NAME]" at bounding box center [636, 138] width 311 height 17
copy td "[EMAIL_ADDRESS][DOMAIN_NAME]"
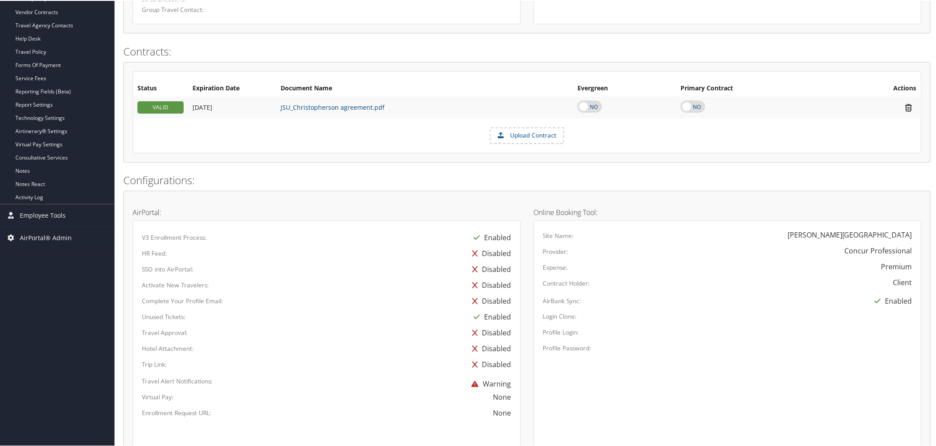
scroll to position [244, 0]
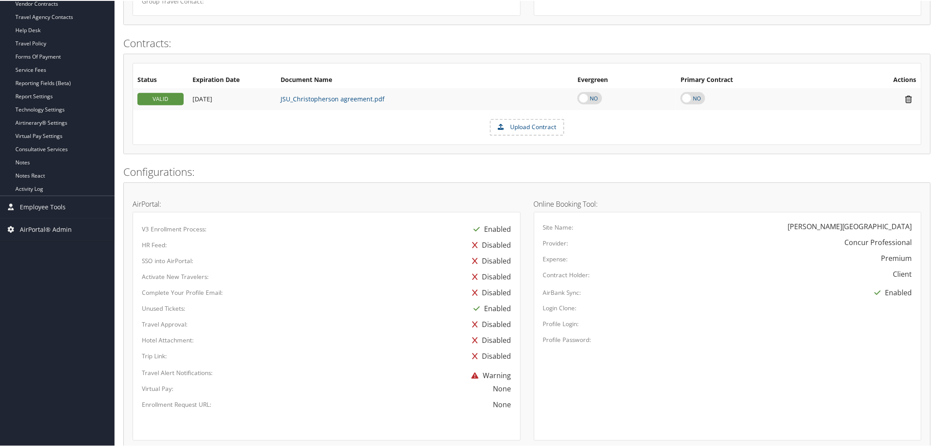
click at [358, 48] on h2 "Contracts:" at bounding box center [526, 42] width 807 height 15
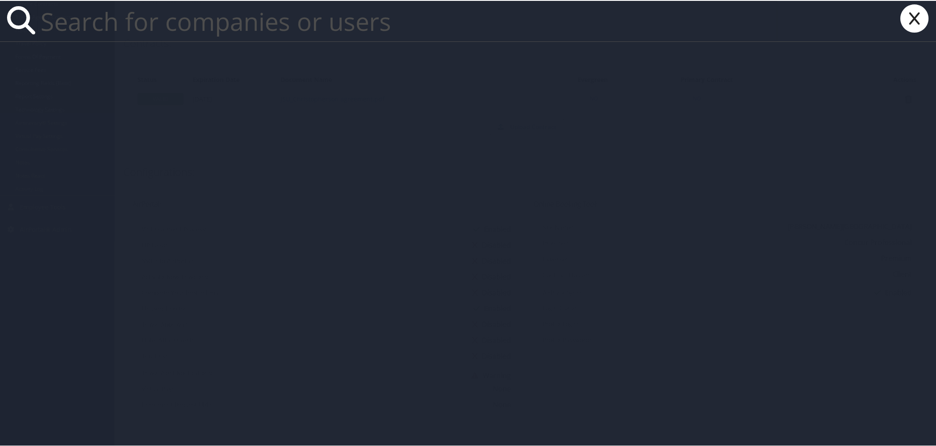
paste input "zpolinag@gmail.com"
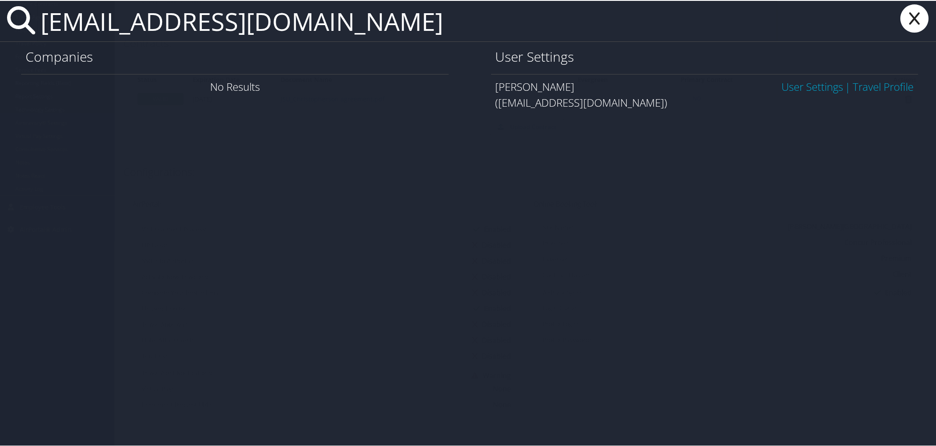
type input "zpolinag@gmail.com"
click at [795, 85] on link "User Settings" at bounding box center [812, 85] width 62 height 15
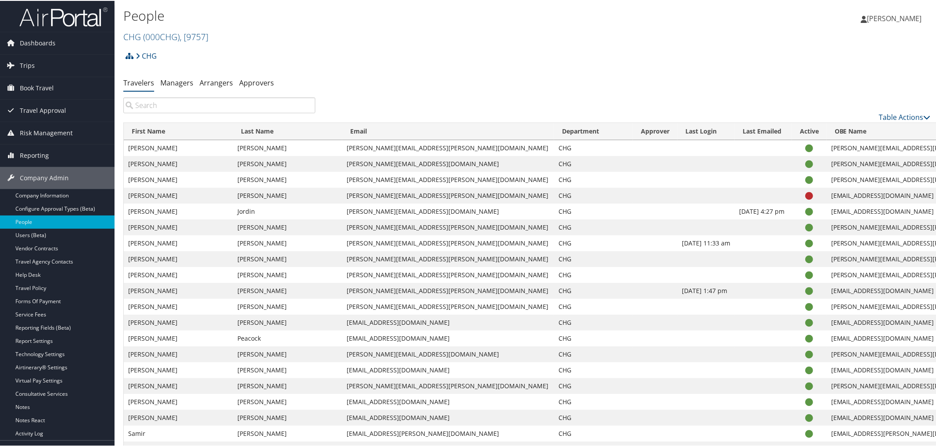
click at [878, 159] on link "User Settings" at bounding box center [873, 159] width 89 height 15
click at [865, 178] on link "View Profile" at bounding box center [873, 174] width 89 height 15
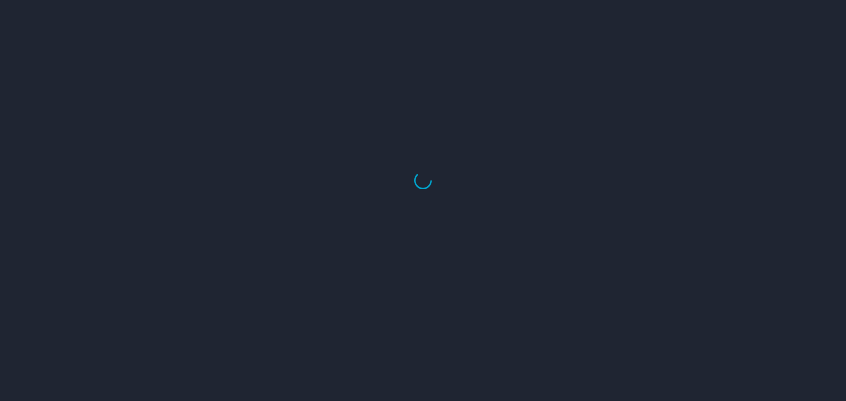
select select "US"
